Goal: Information Seeking & Learning: Find specific fact

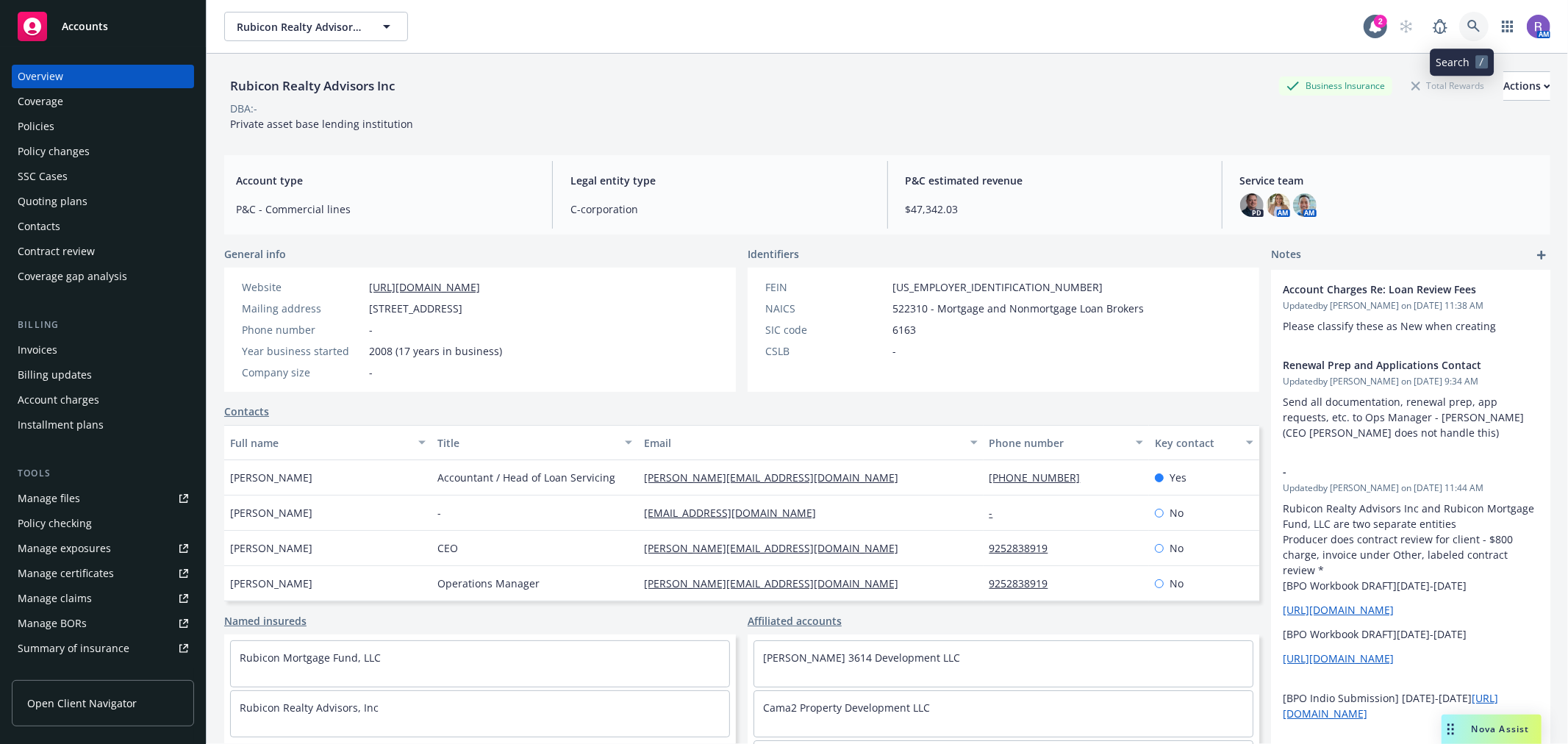
click at [1460, 20] on link at bounding box center [1474, 26] width 30 height 30
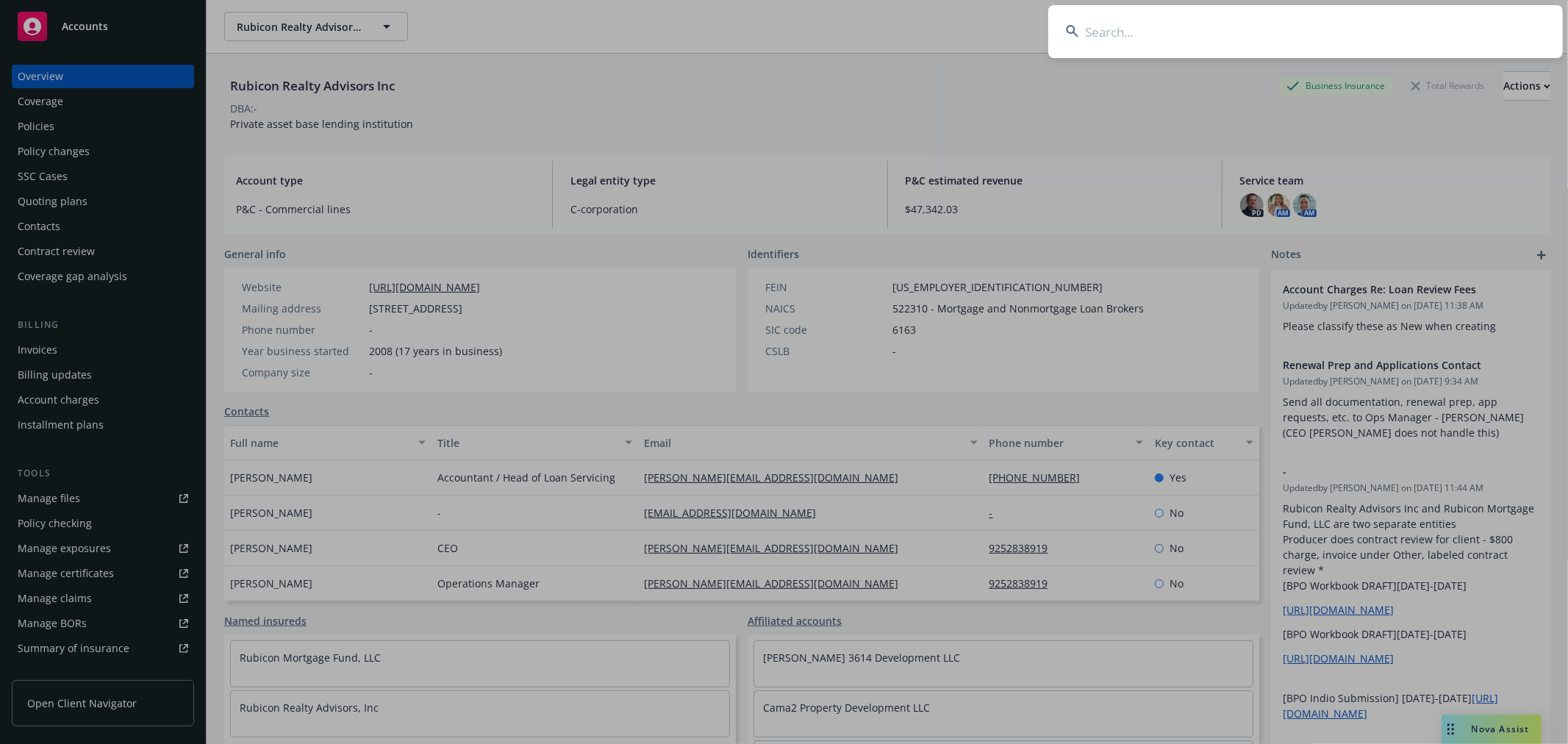
click at [1453, 20] on input at bounding box center [1305, 31] width 515 height 53
type input "a"
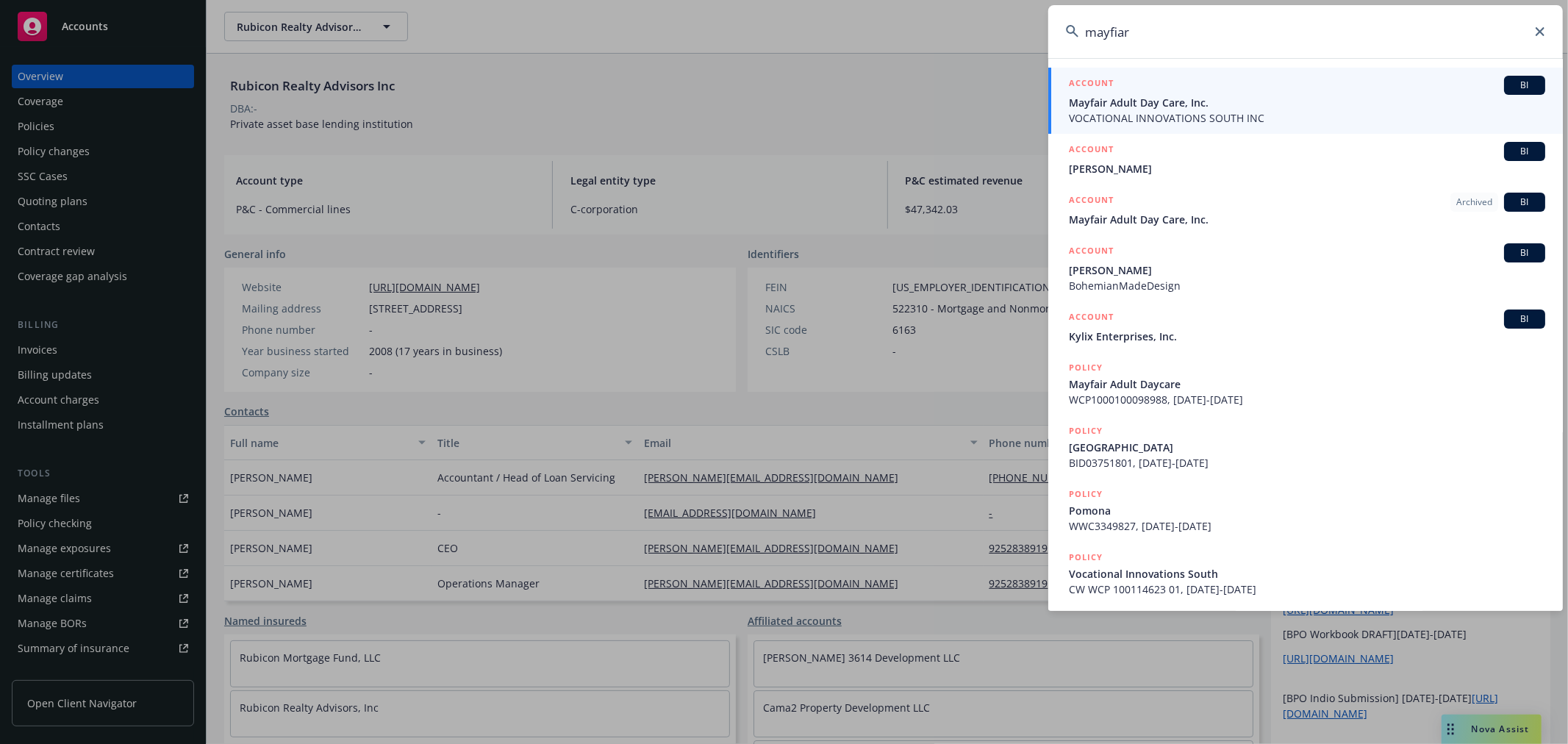
type input "mayfiar"
click at [1170, 115] on span "VOCATIONAL INNOVATIONS SOUTH INC" at bounding box center [1307, 118] width 476 height 15
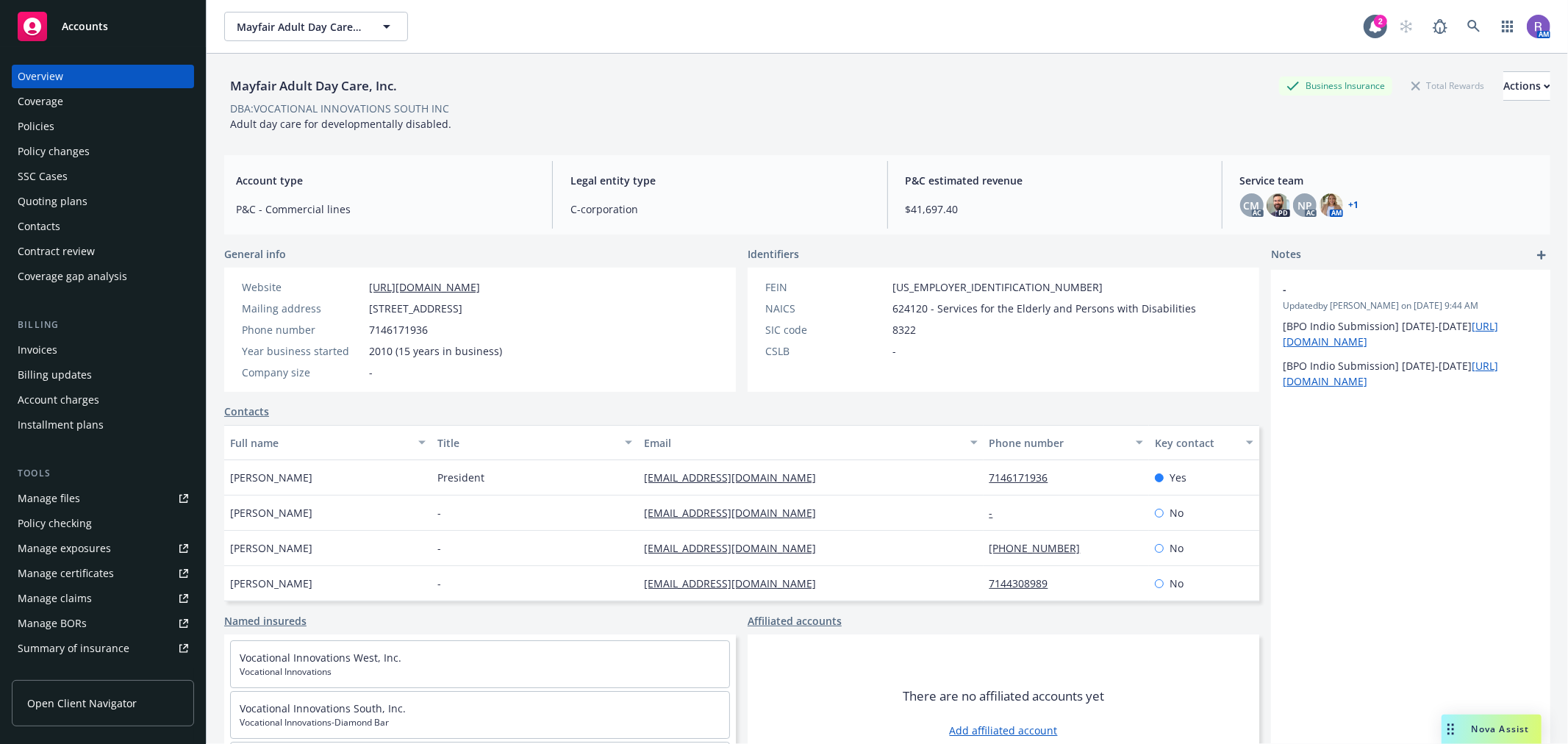
click at [62, 135] on div "Policies" at bounding box center [103, 126] width 171 height 23
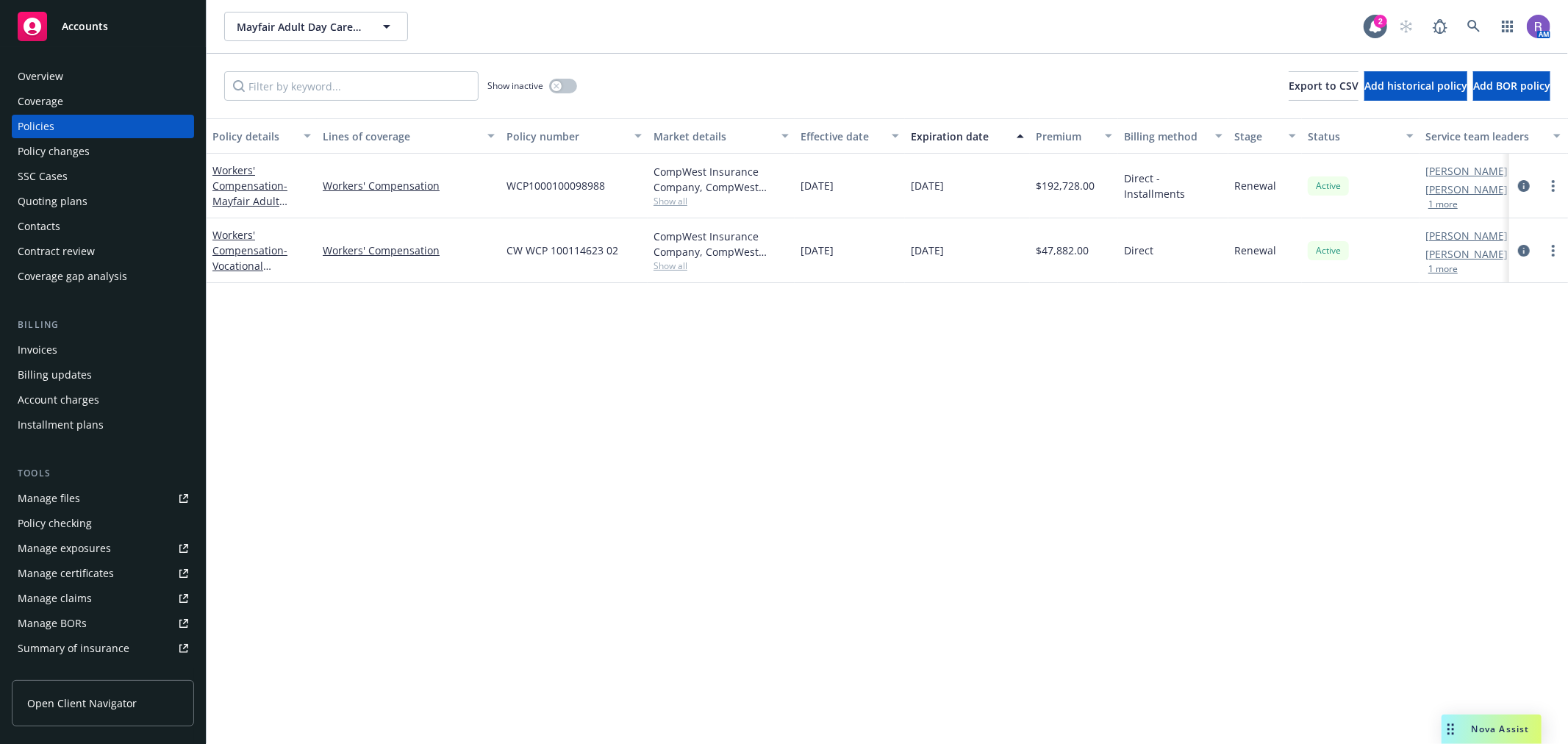
click at [577, 183] on span "WCP1000100098988" at bounding box center [556, 185] width 99 height 15
copy span "WCP1000100098988"
click at [541, 255] on span "CW WCP 100114623 02" at bounding box center [563, 250] width 112 height 15
click at [564, 252] on span "CW WCP 100114623 02" at bounding box center [563, 250] width 112 height 15
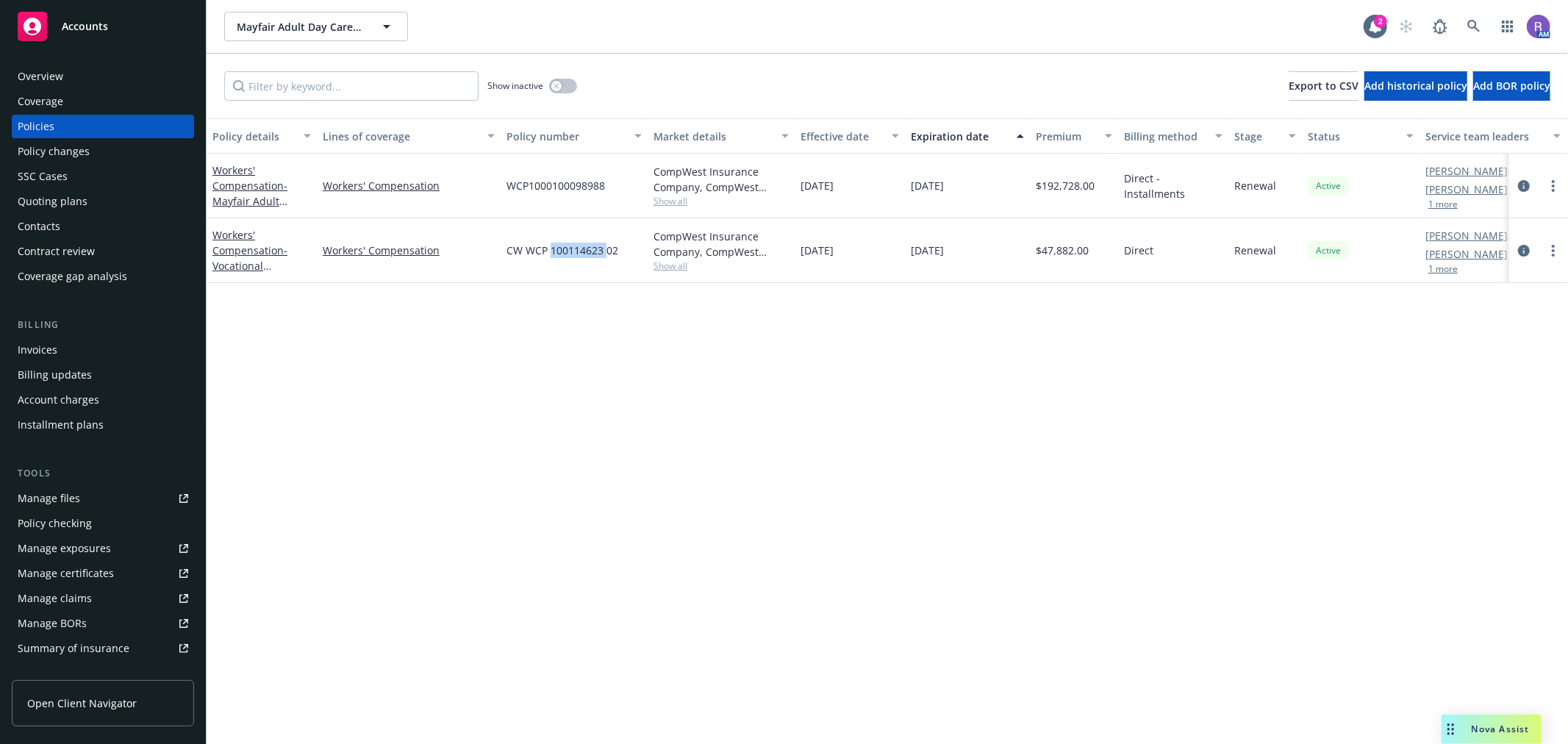
click at [564, 252] on span "CW WCP 100114623 02" at bounding box center [563, 250] width 112 height 15
copy span "100114623"
click at [1530, 245] on icon "circleInformation" at bounding box center [1524, 251] width 12 height 12
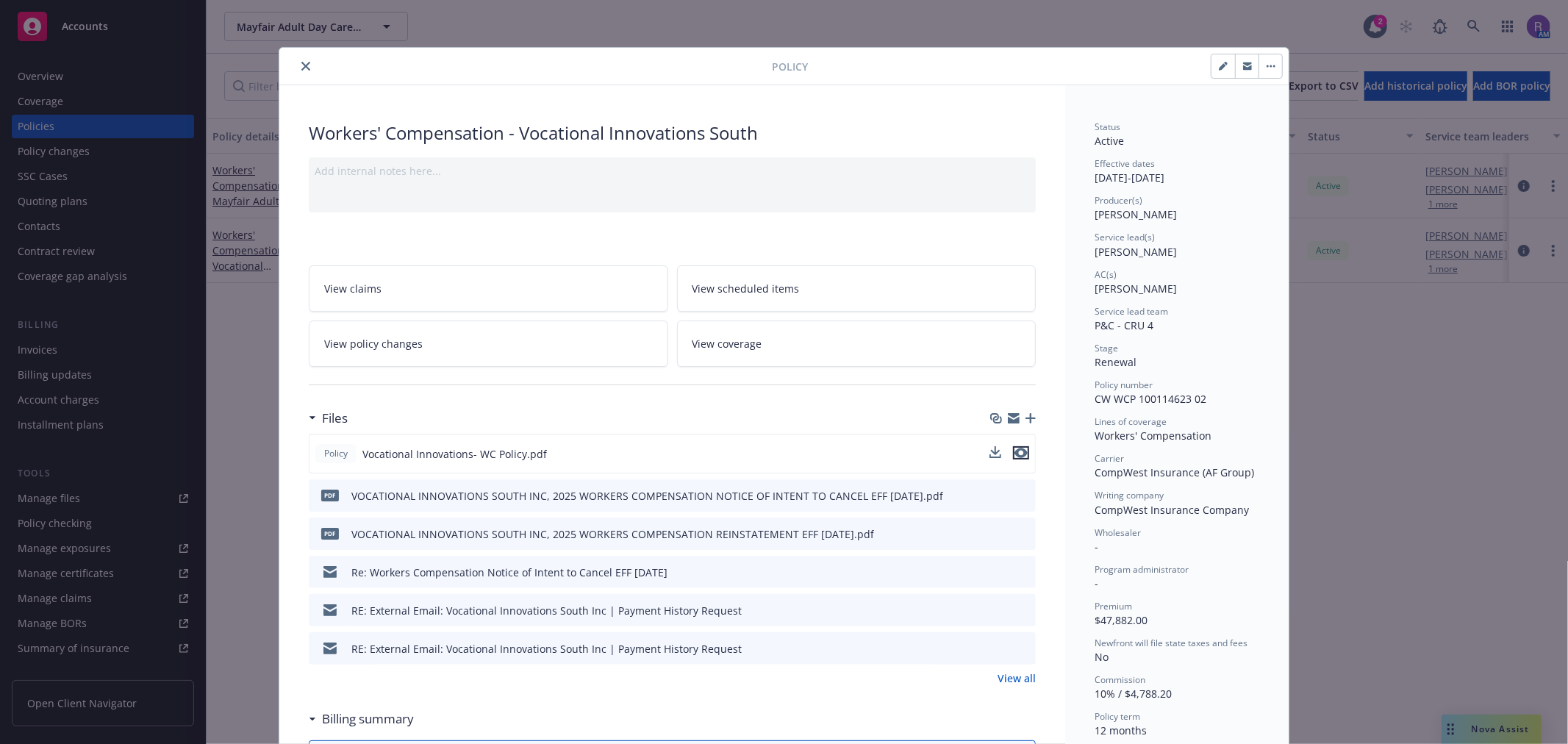
click at [1017, 456] on icon "preview file" at bounding box center [1021, 452] width 14 height 10
click at [297, 65] on button "close" at bounding box center [306, 66] width 18 height 18
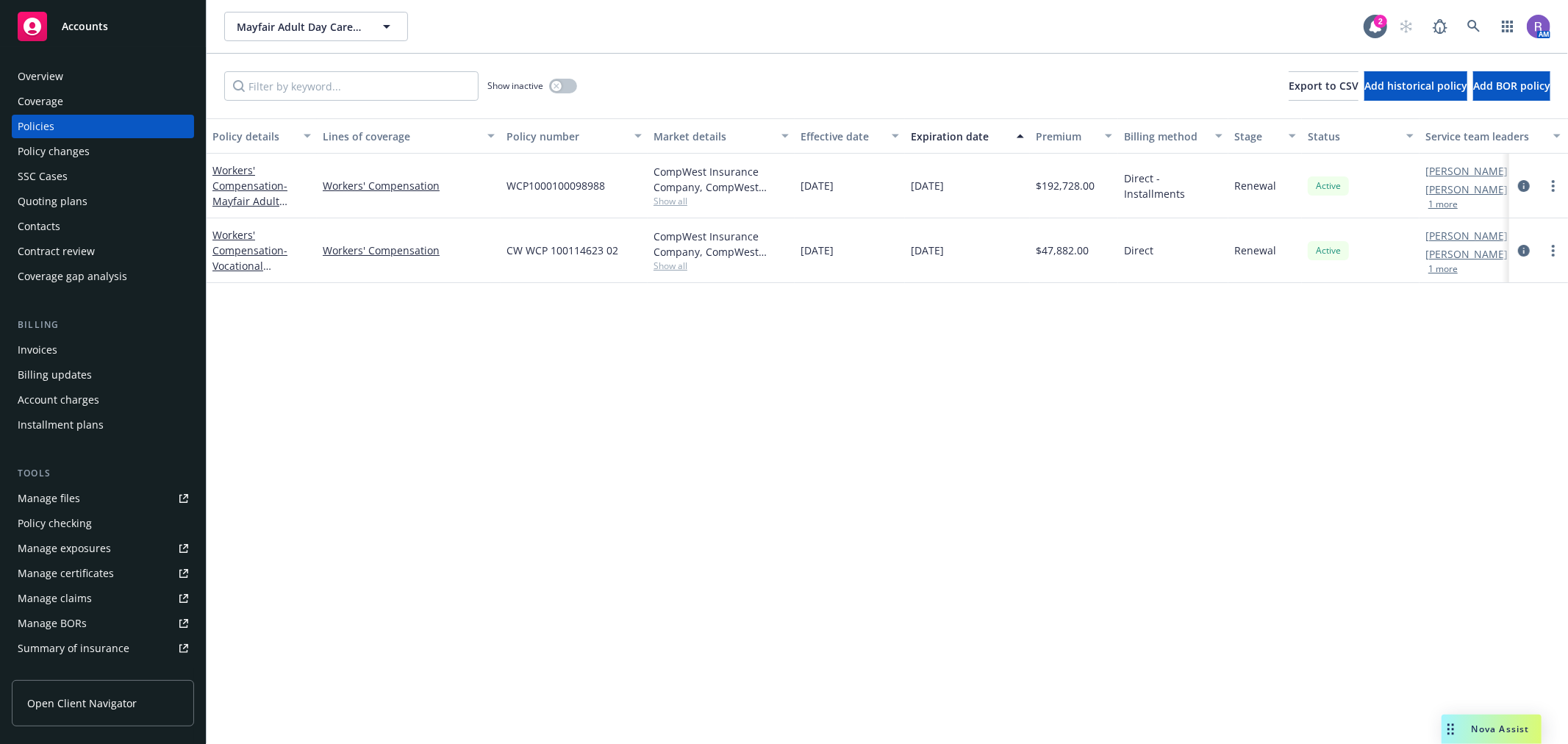
click at [617, 513] on div "Policy details Lines of coverage Policy number Market details Effective date Ex…" at bounding box center [887, 431] width 1361 height 625
